Goal: Obtain resource: Download file/media

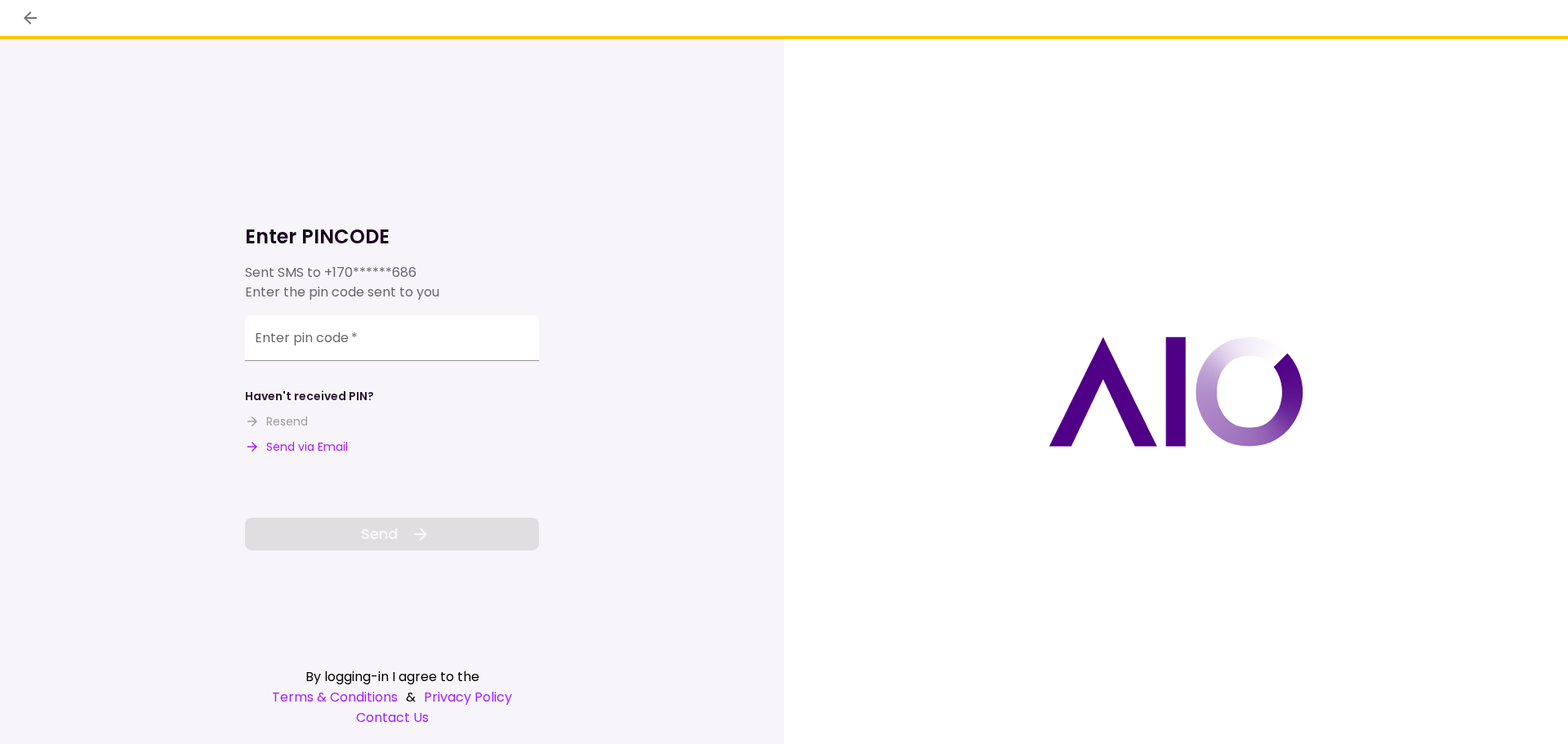
click at [338, 449] on button "Send via Email" at bounding box center [296, 446] width 103 height 17
click at [336, 340] on input "Enter pin code   *" at bounding box center [392, 338] width 294 height 46
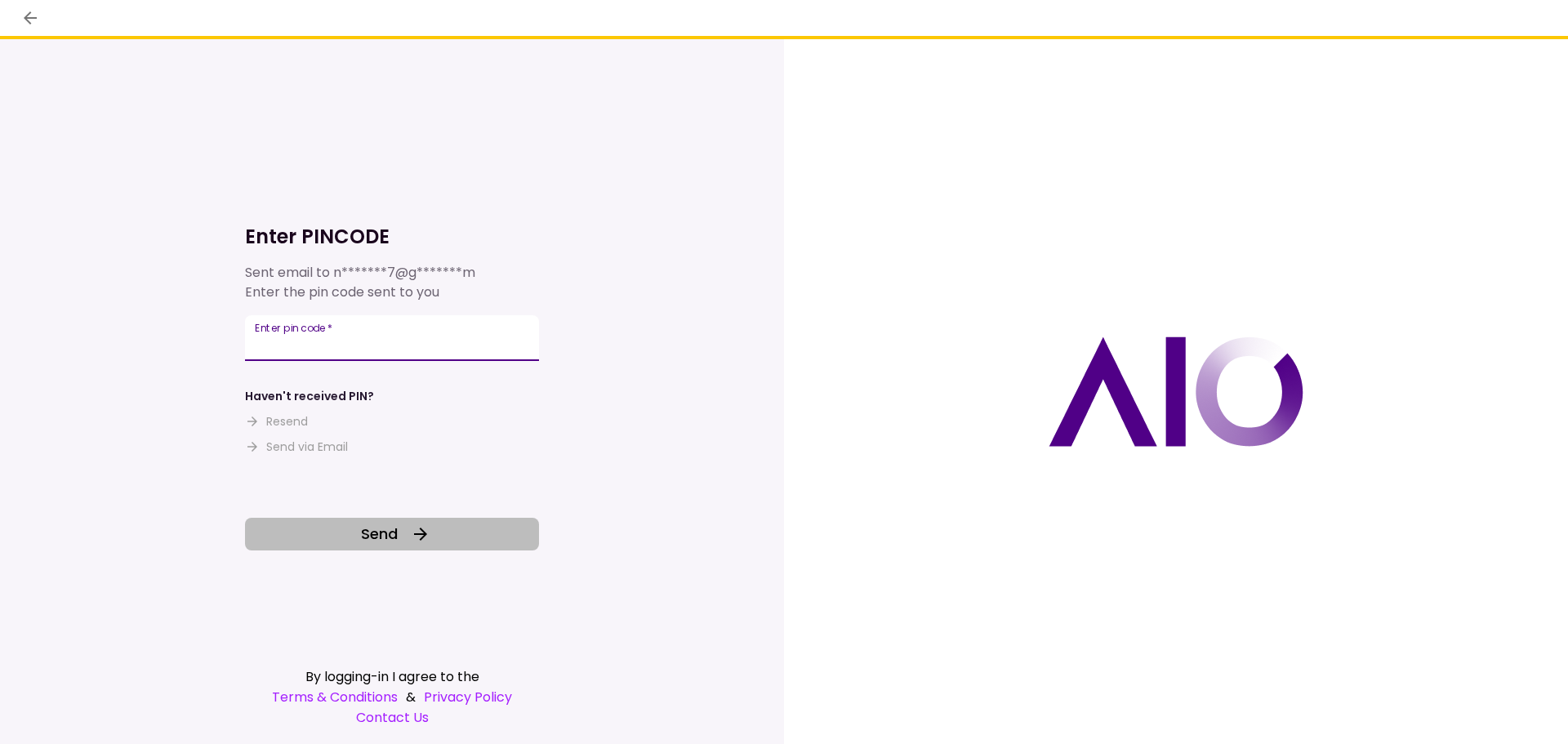
type input "******"
click at [380, 525] on span "Send" at bounding box center [379, 533] width 37 height 22
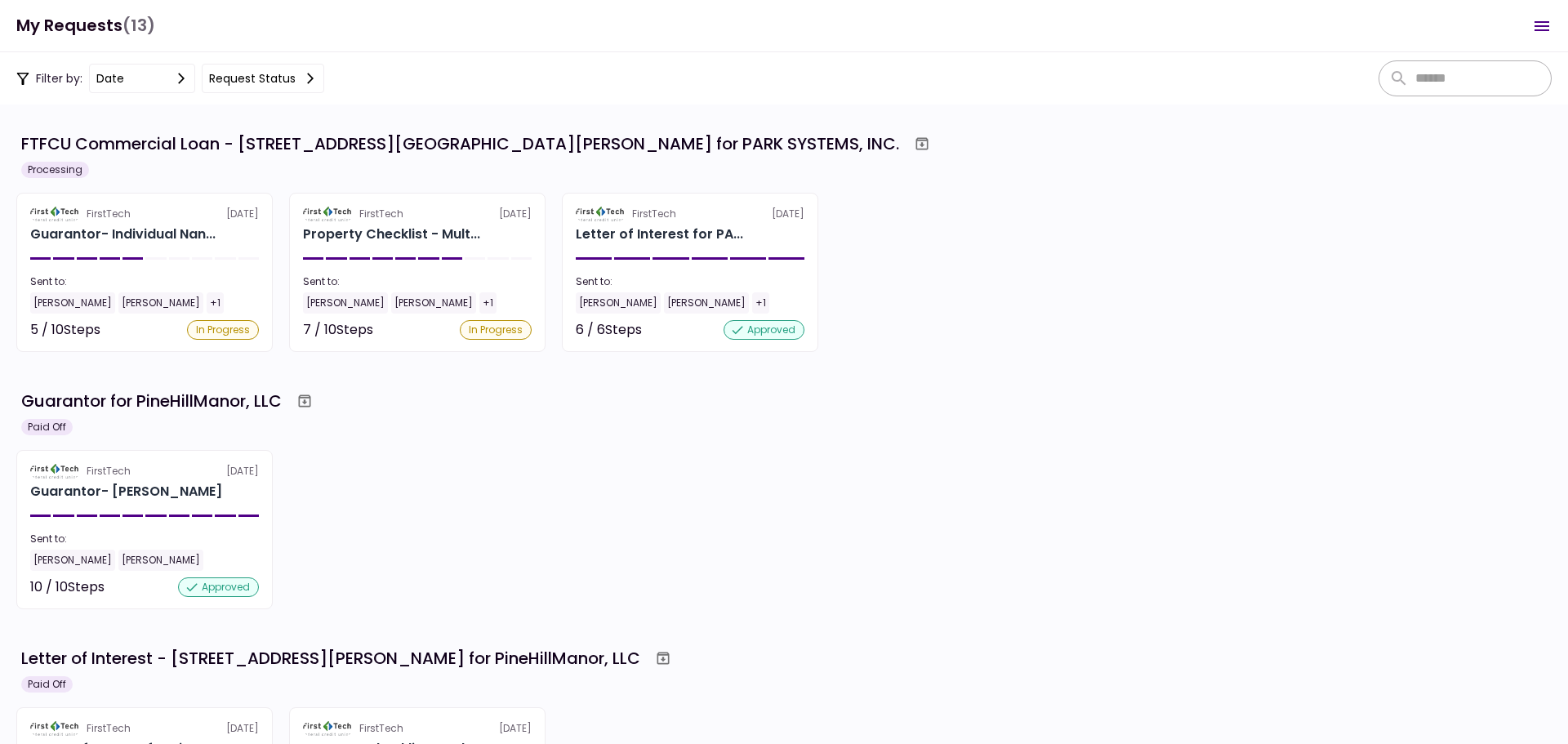
drag, startPoint x: 753, startPoint y: 477, endPoint x: 699, endPoint y: 450, distance: 60.4
click at [753, 477] on div "FirstTech [DATE] Guarantor- [PERSON_NAME] Sent to: [PERSON_NAME] [PERSON_NAME] …" at bounding box center [784, 529] width 1535 height 159
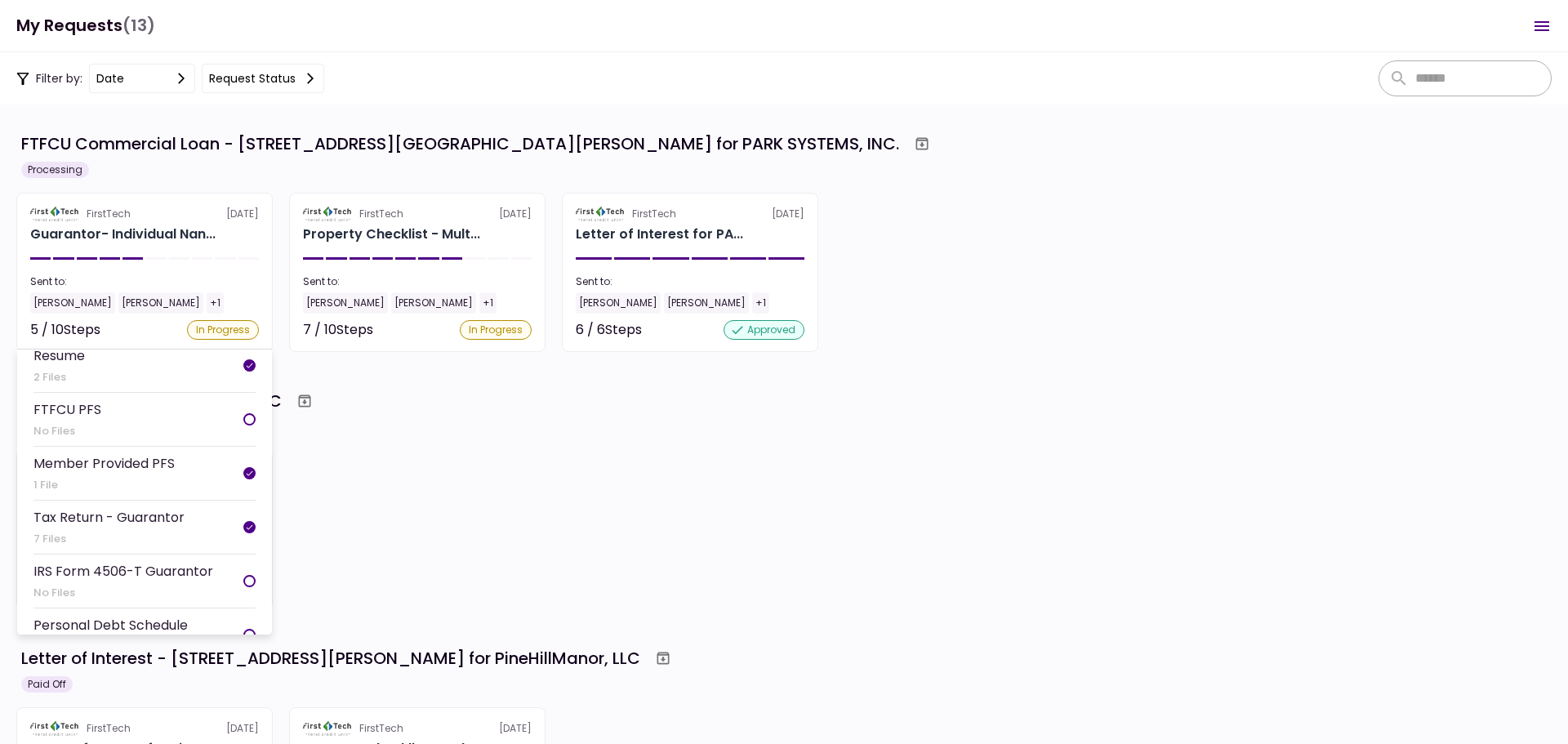
scroll to position [245, 0]
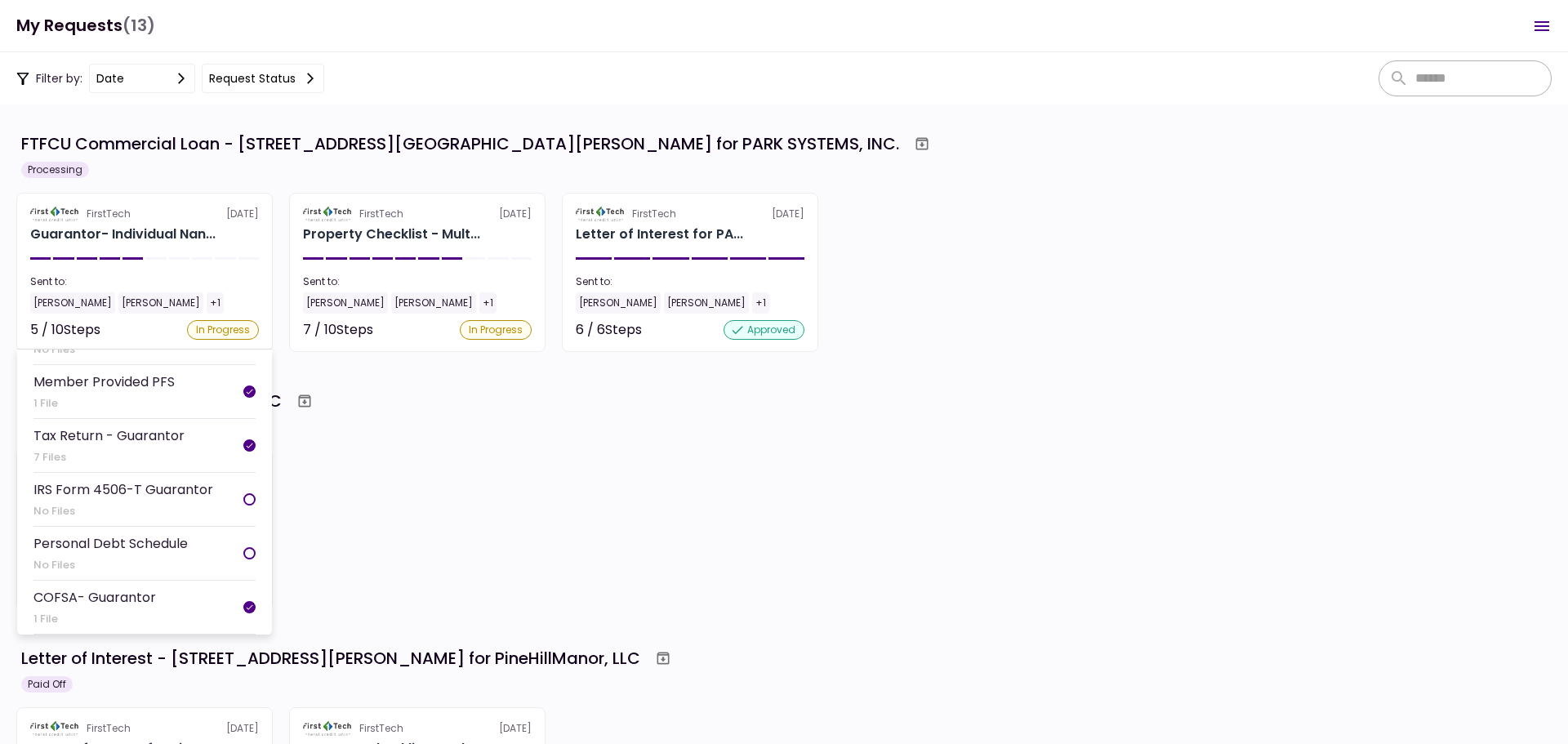
click at [174, 554] on div "Personal Debt Schedule No Files" at bounding box center [110, 553] width 154 height 40
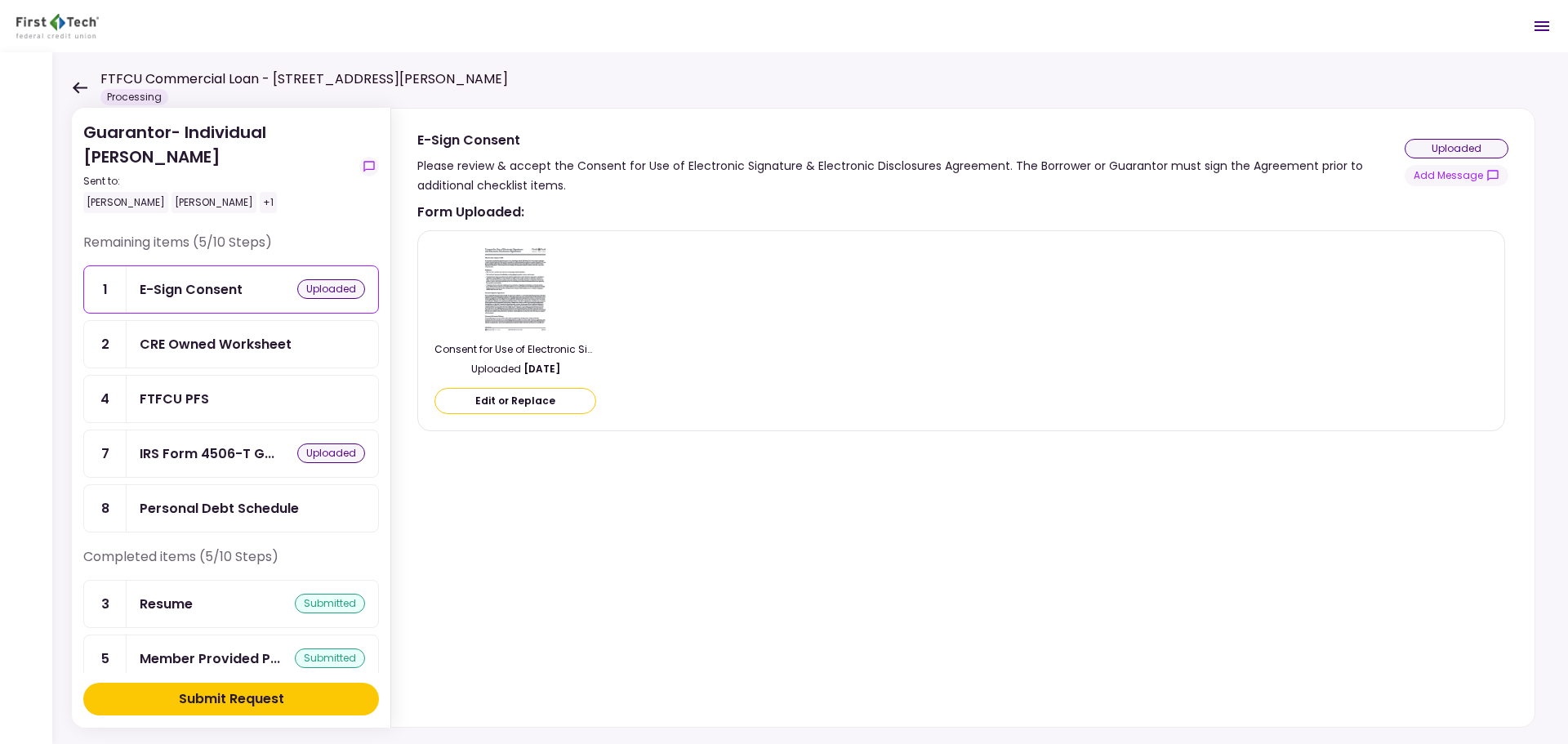
click at [184, 351] on div "CRE Owned Worksheet" at bounding box center [216, 344] width 152 height 20
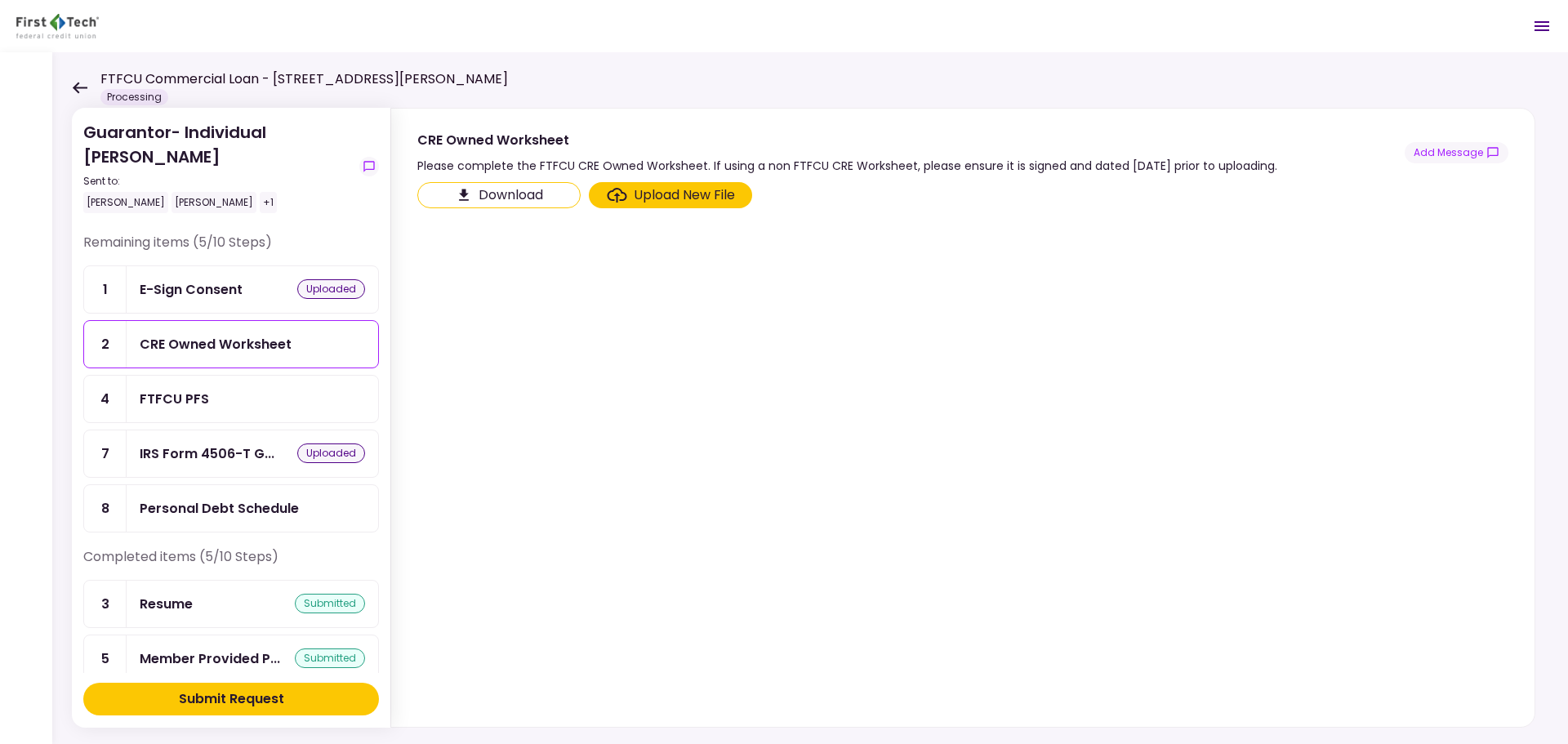
click at [1063, 323] on section "Download Upload New File" at bounding box center [963, 450] width 1091 height 538
click at [512, 197] on button "Download" at bounding box center [499, 194] width 163 height 26
click at [163, 395] on div "FTFCU PFS" at bounding box center [174, 399] width 69 height 20
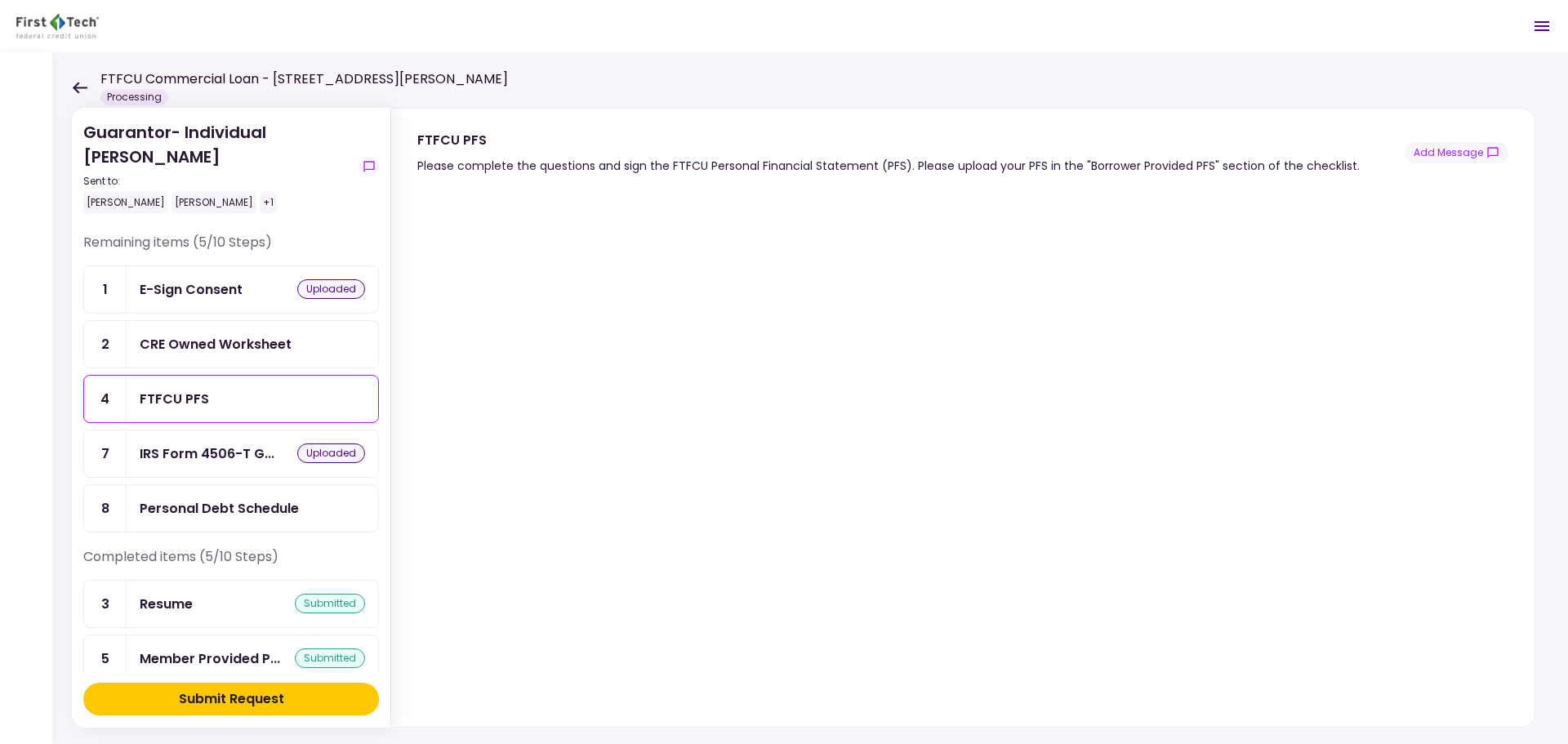
click at [180, 500] on div "Personal Debt Schedule" at bounding box center [219, 508] width 159 height 20
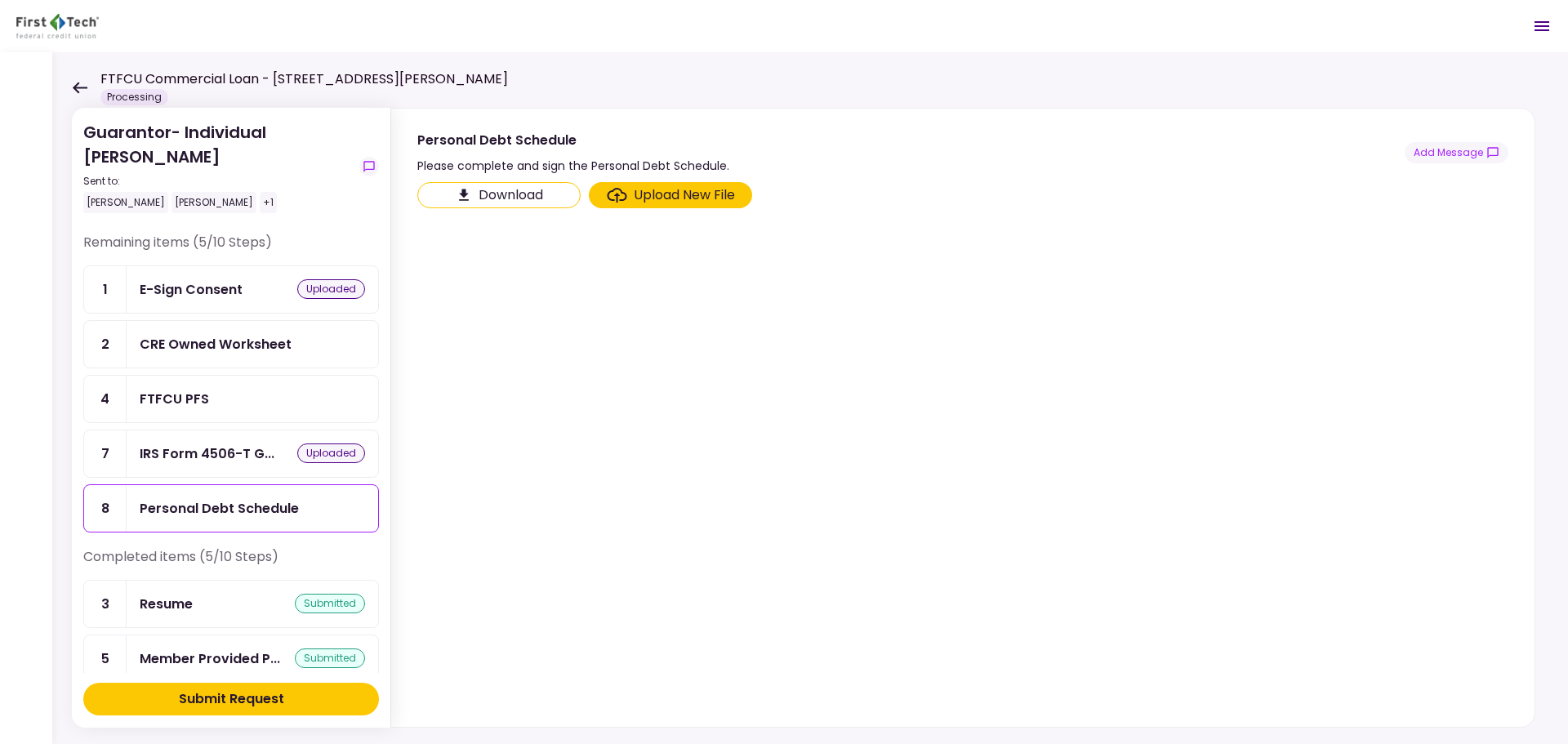
click at [515, 191] on button "Download" at bounding box center [499, 194] width 163 height 26
